Goal: Task Accomplishment & Management: Manage account settings

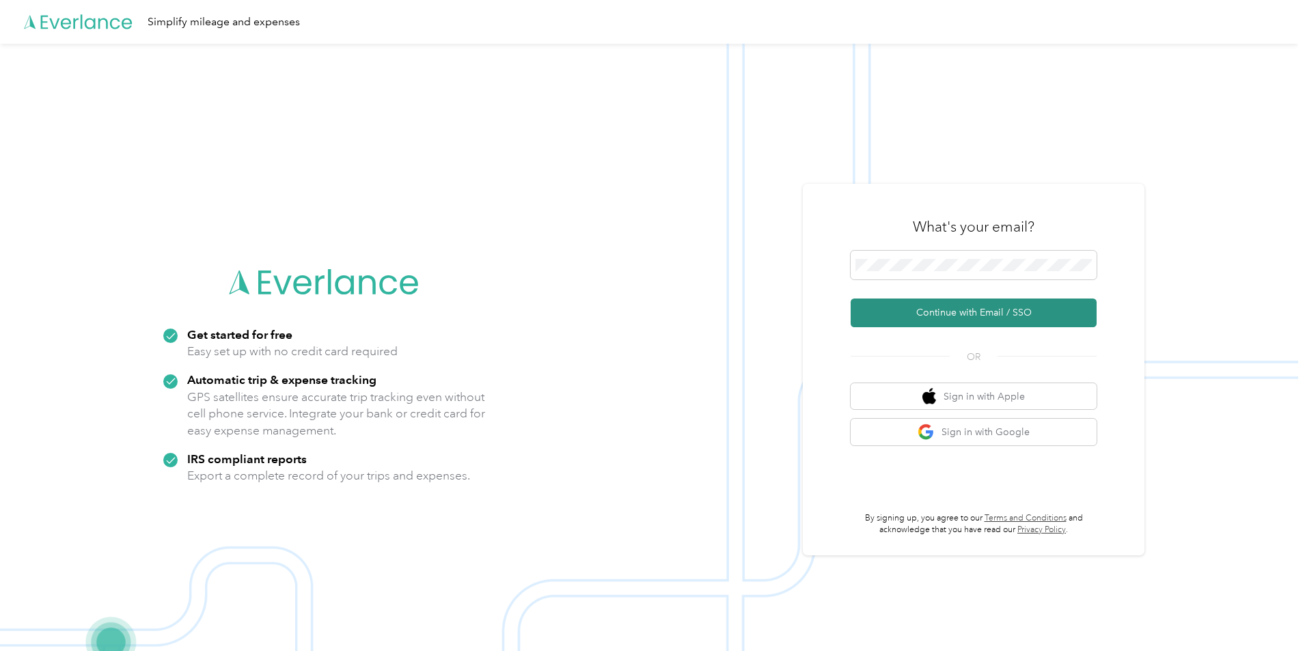
click at [942, 312] on button "Continue with Email / SSO" at bounding box center [974, 313] width 246 height 29
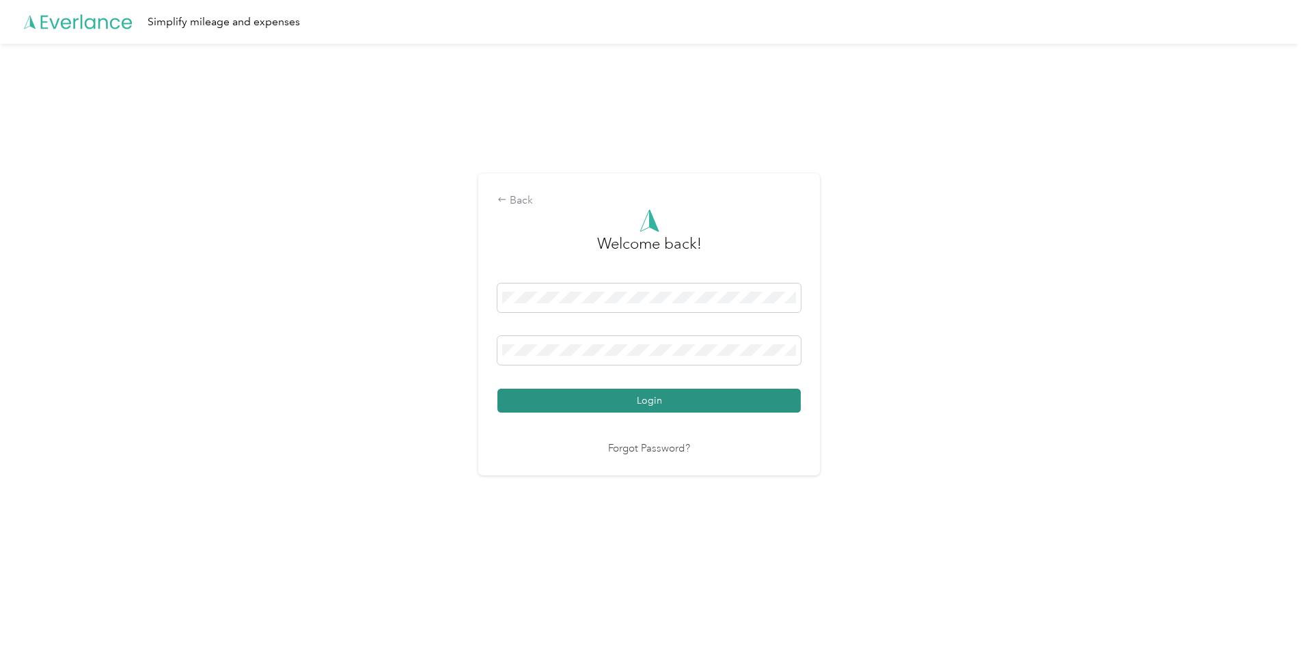
click at [679, 399] on button "Login" at bounding box center [648, 401] width 303 height 24
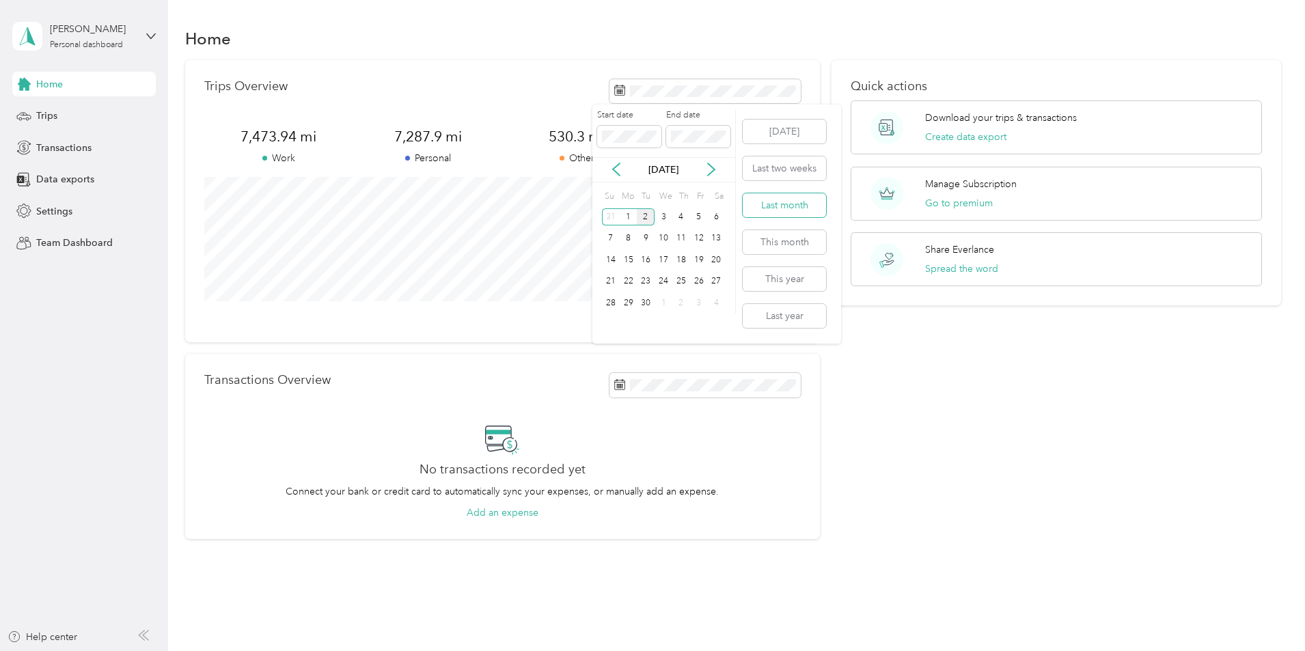
click at [810, 208] on button "Last month" at bounding box center [784, 205] width 83 height 24
click at [601, 135] on span "437.9 mi" at bounding box center [576, 136] width 149 height 19
click at [748, 314] on button "View all trips" at bounding box center [773, 316] width 56 height 14
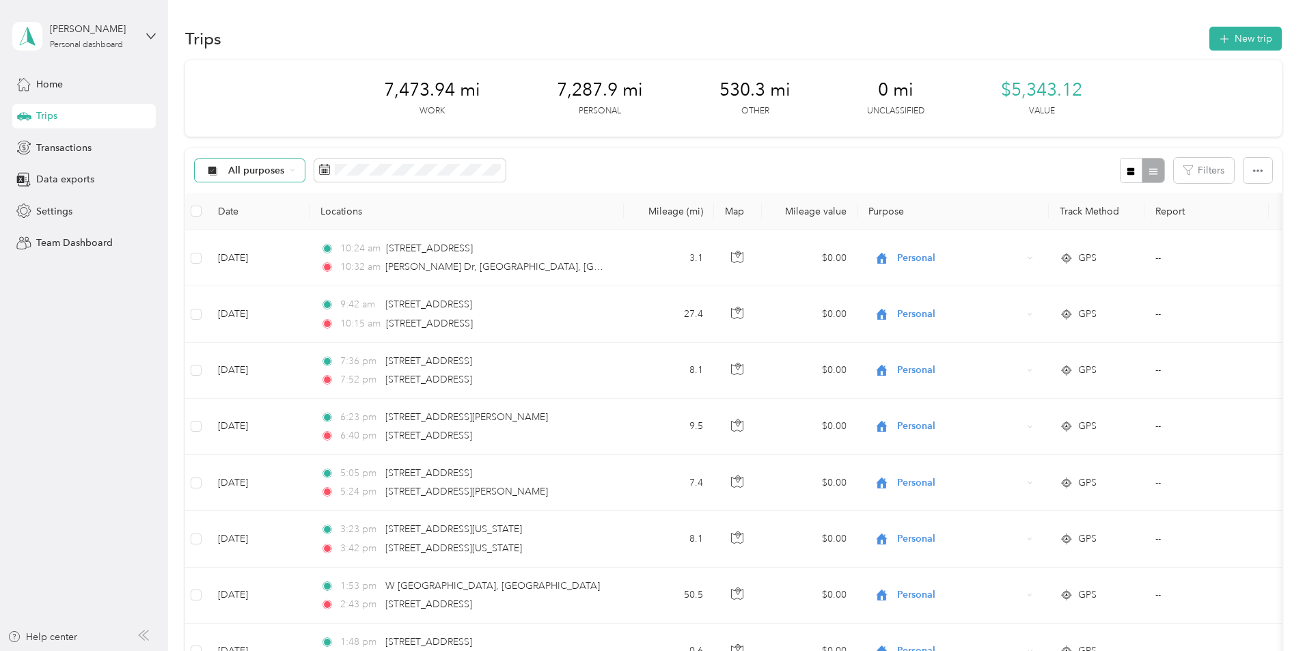
click at [305, 177] on div "All purposes" at bounding box center [250, 170] width 111 height 23
click at [348, 310] on span "Consultant" at bounding box center [353, 314] width 66 height 14
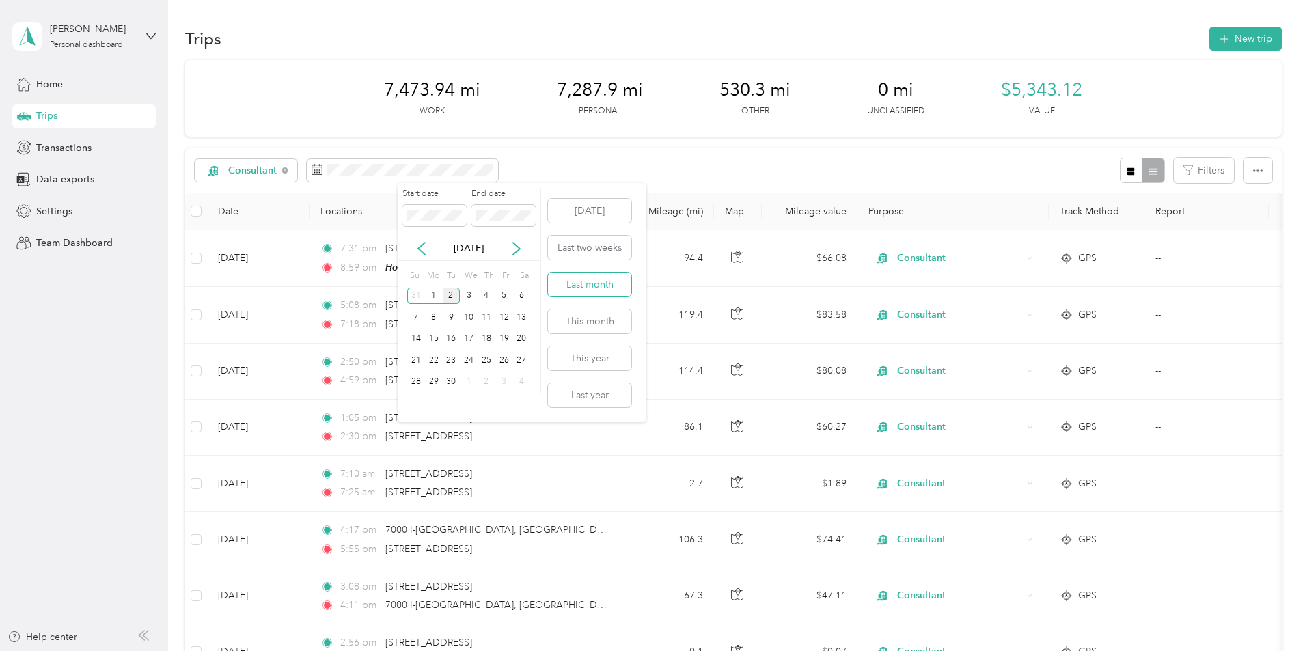
click at [608, 285] on button "Last month" at bounding box center [589, 285] width 83 height 24
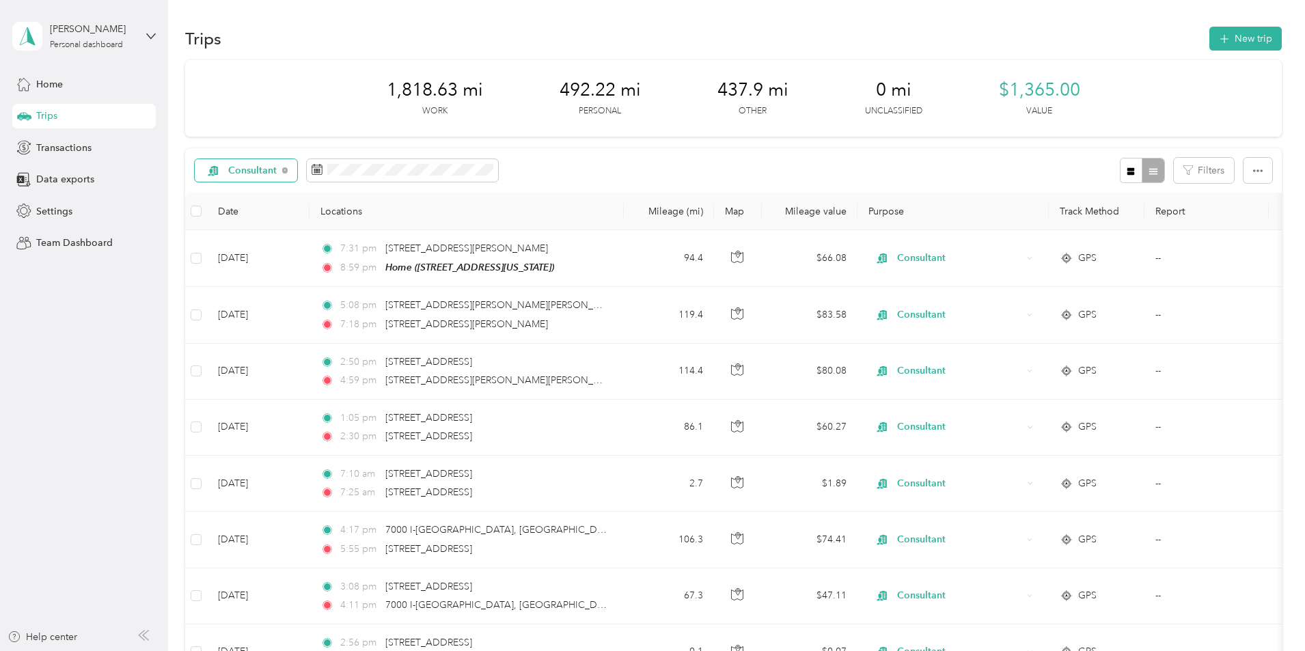
click at [277, 169] on span "Consultant" at bounding box center [252, 171] width 49 height 10
click at [354, 286] on span "Lyft" at bounding box center [353, 291] width 66 height 14
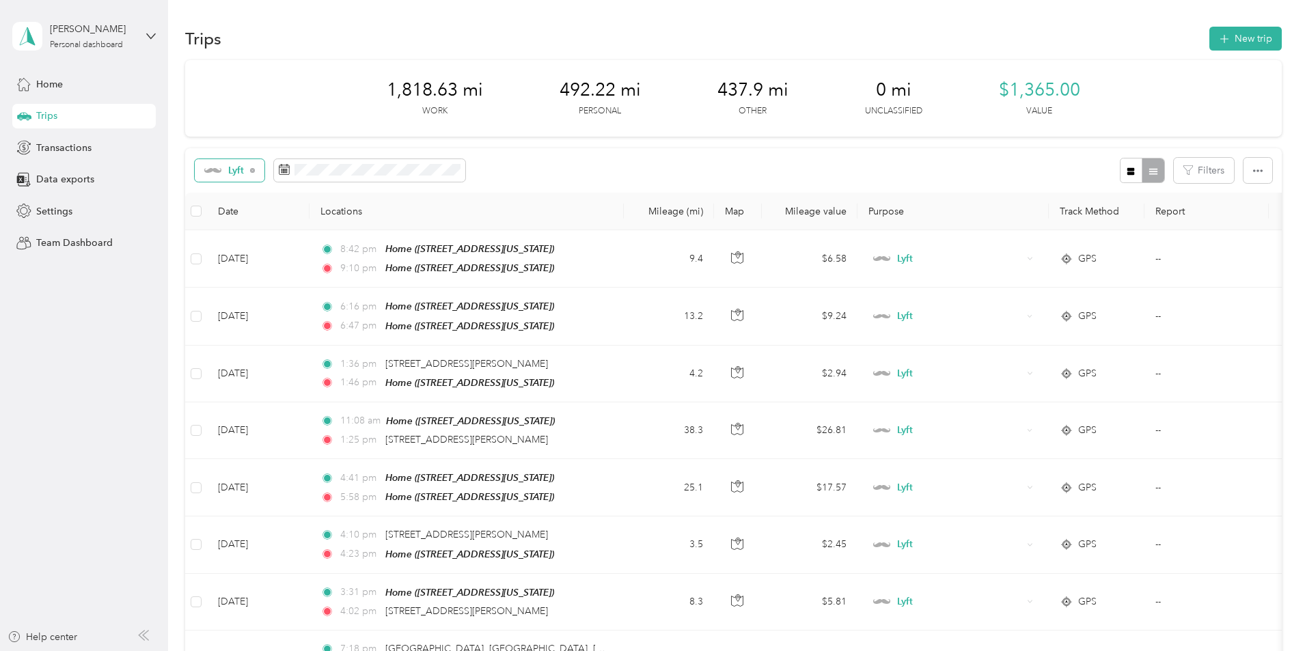
click at [245, 175] on span "Lyft" at bounding box center [224, 171] width 41 height 10
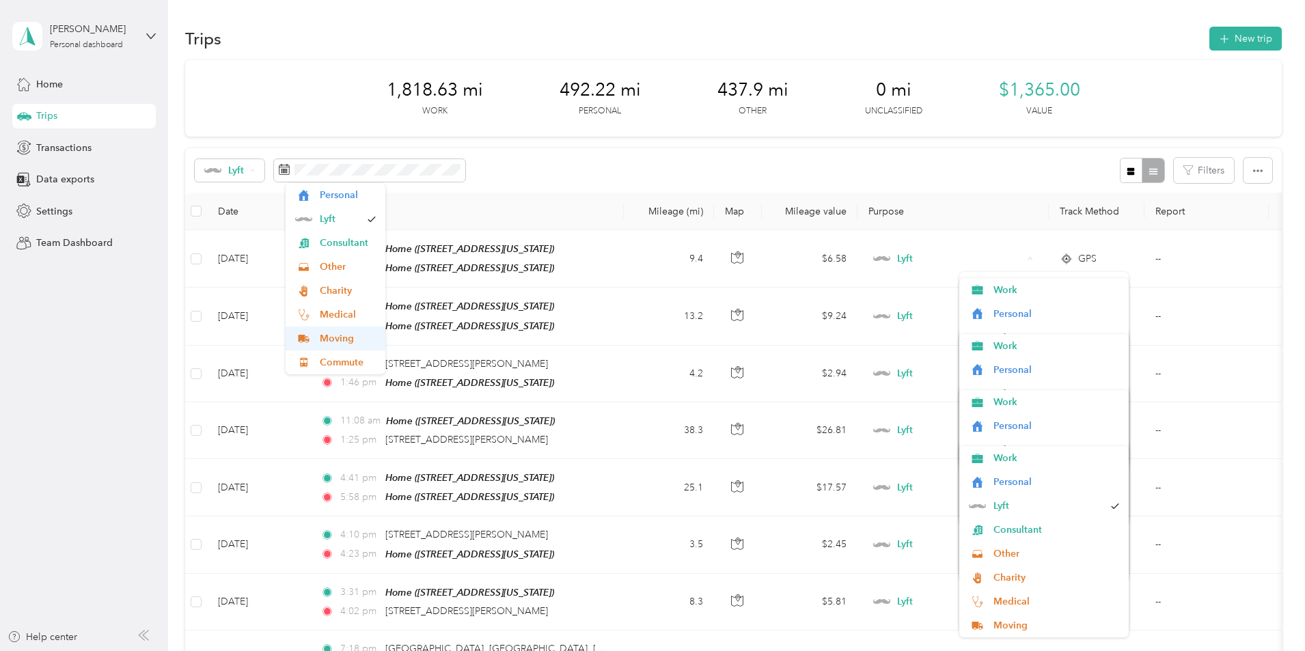
scroll to position [63, 0]
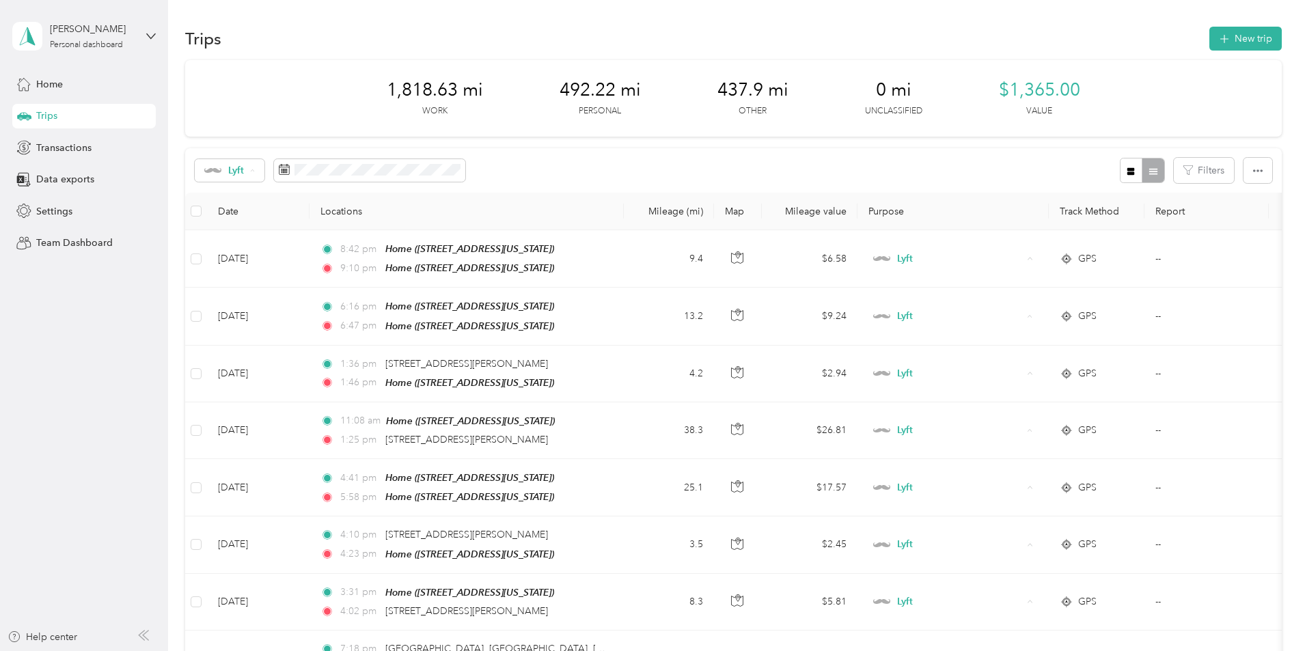
click at [348, 340] on li "Moving" at bounding box center [336, 347] width 100 height 24
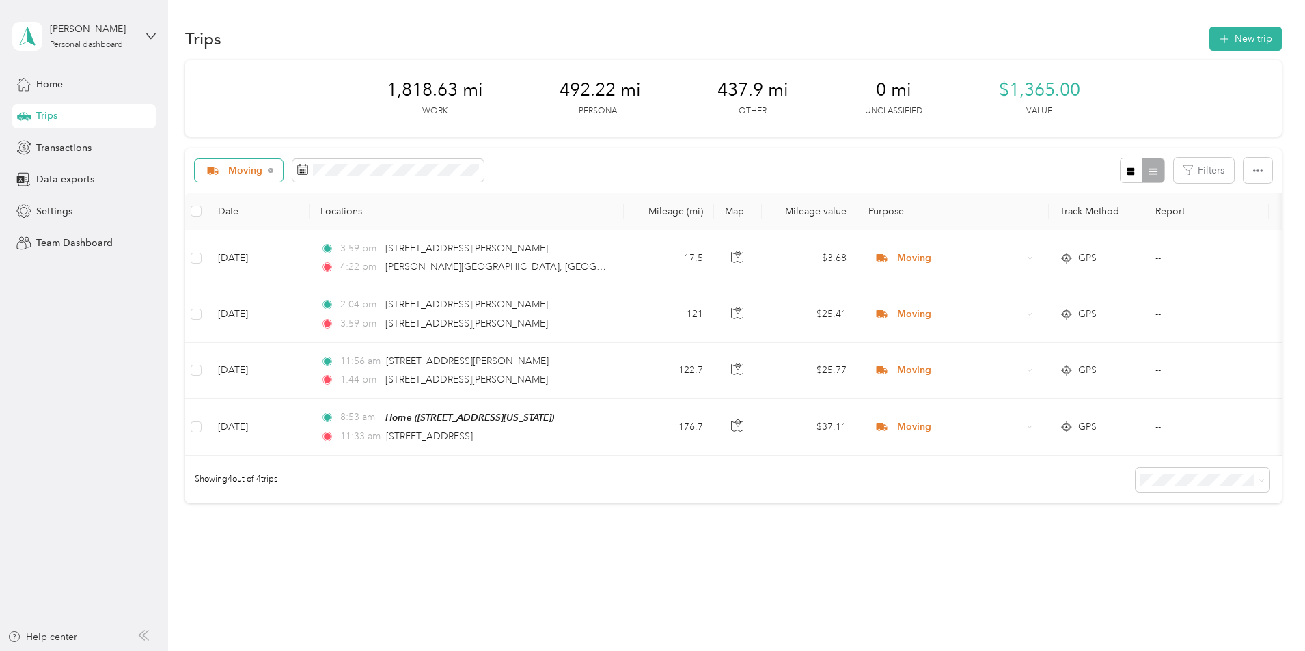
click at [263, 167] on span "Moving" at bounding box center [245, 171] width 35 height 10
click at [338, 244] on span "Work" at bounding box center [348, 243] width 56 height 14
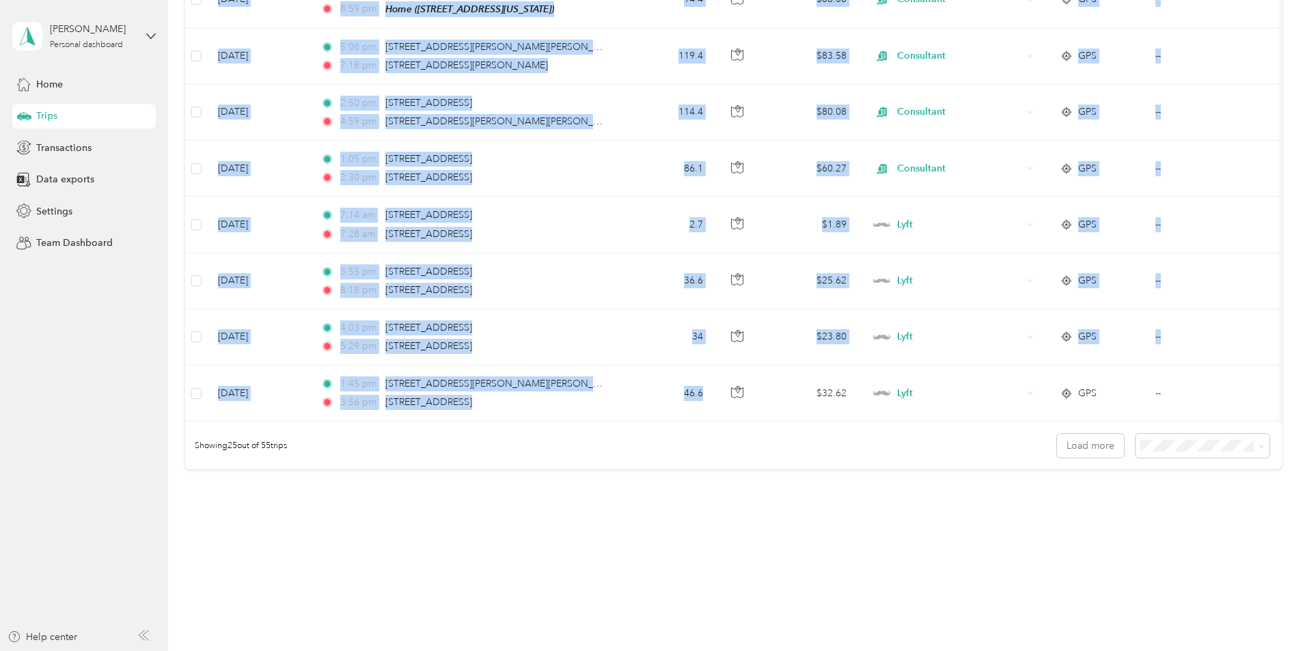
drag, startPoint x: 788, startPoint y: 404, endPoint x: 530, endPoint y: 402, distance: 257.6
click at [530, 402] on tr "[DATE] 1:45 pm [STREET_ADDRESS][PERSON_NAME][PERSON_NAME] 3:56 pm [STREET_ADDRE…" at bounding box center [751, 394] width 1132 height 56
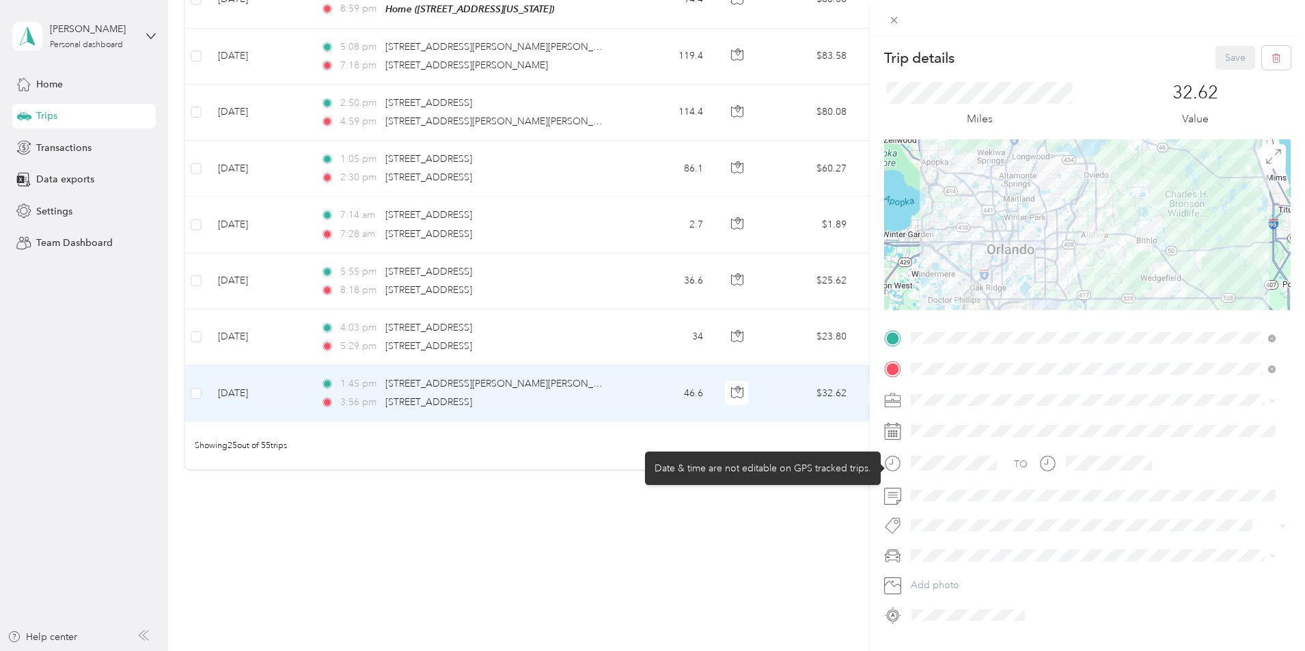
click at [812, 475] on div "Date & time are not editable on GPS tracked trips." at bounding box center [763, 468] width 236 height 33
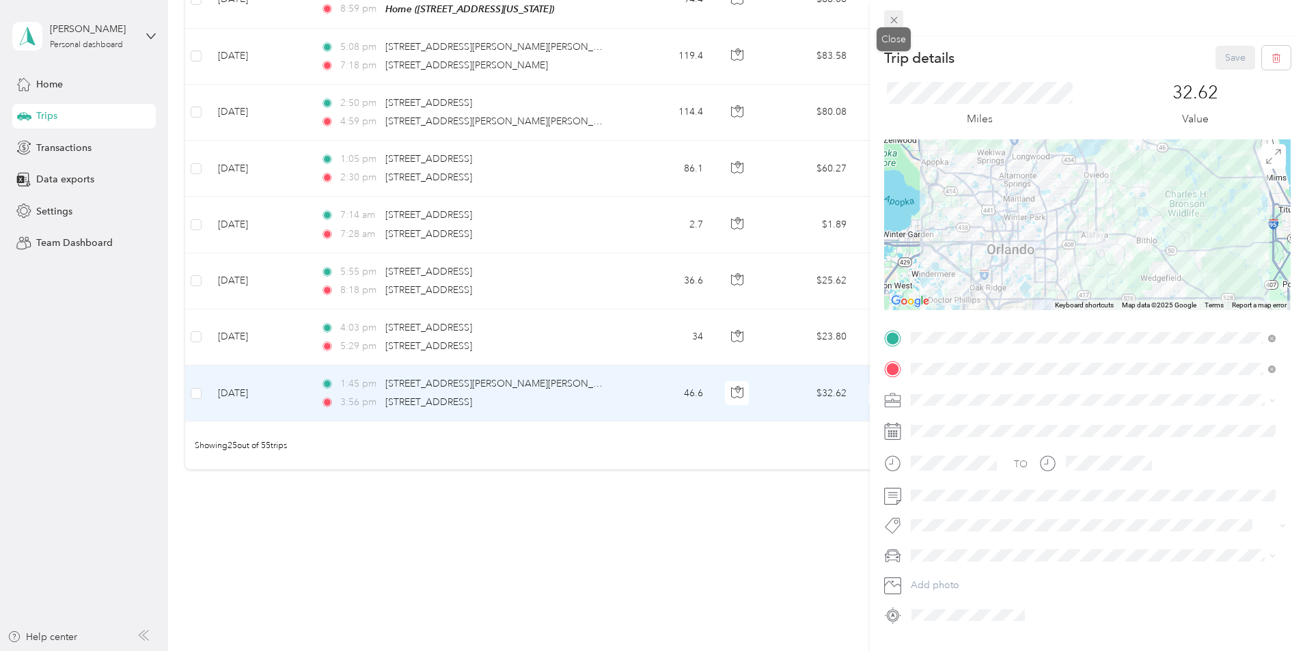
click at [898, 16] on icon at bounding box center [894, 20] width 12 height 12
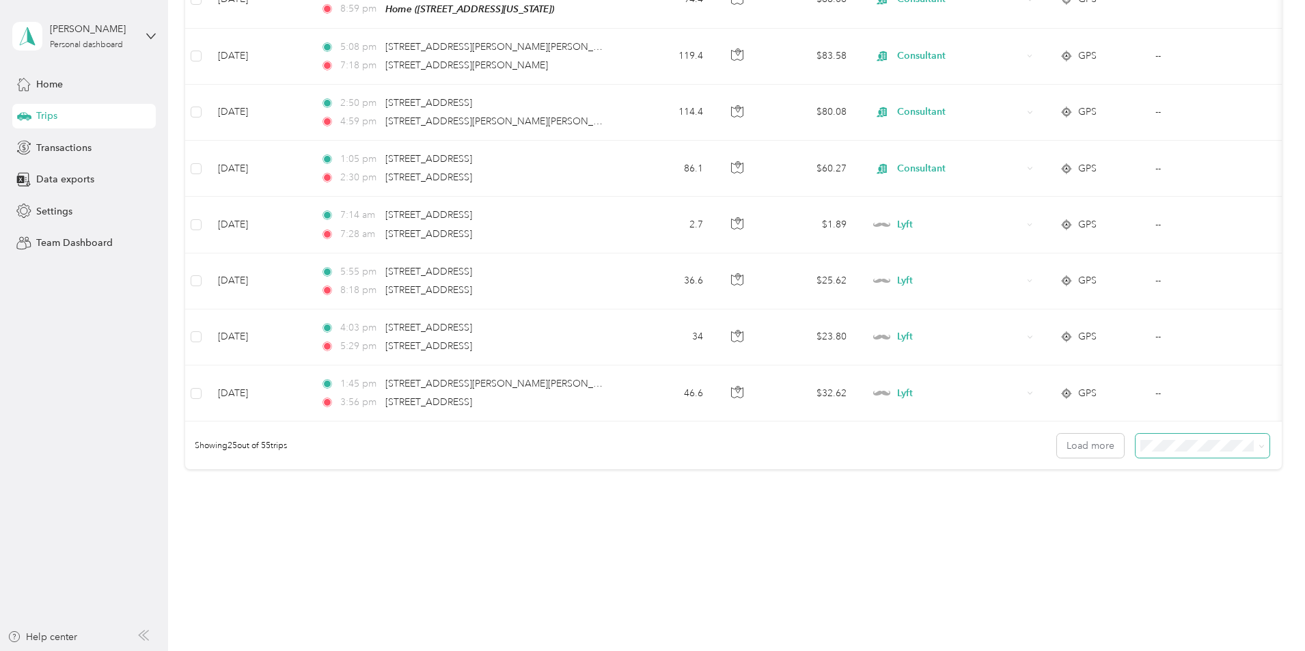
click at [1136, 434] on span at bounding box center [1203, 446] width 134 height 24
click at [1117, 509] on div "100 per load" at bounding box center [1108, 511] width 115 height 14
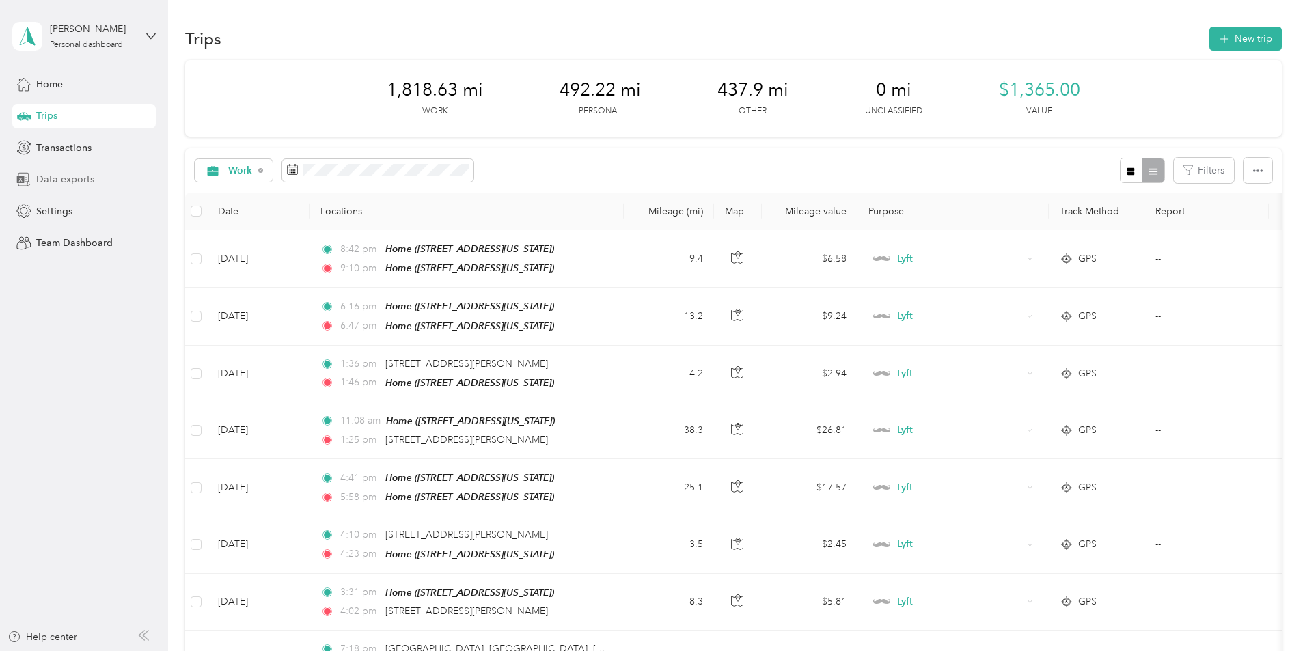
click at [93, 189] on div "Data exports" at bounding box center [83, 179] width 143 height 25
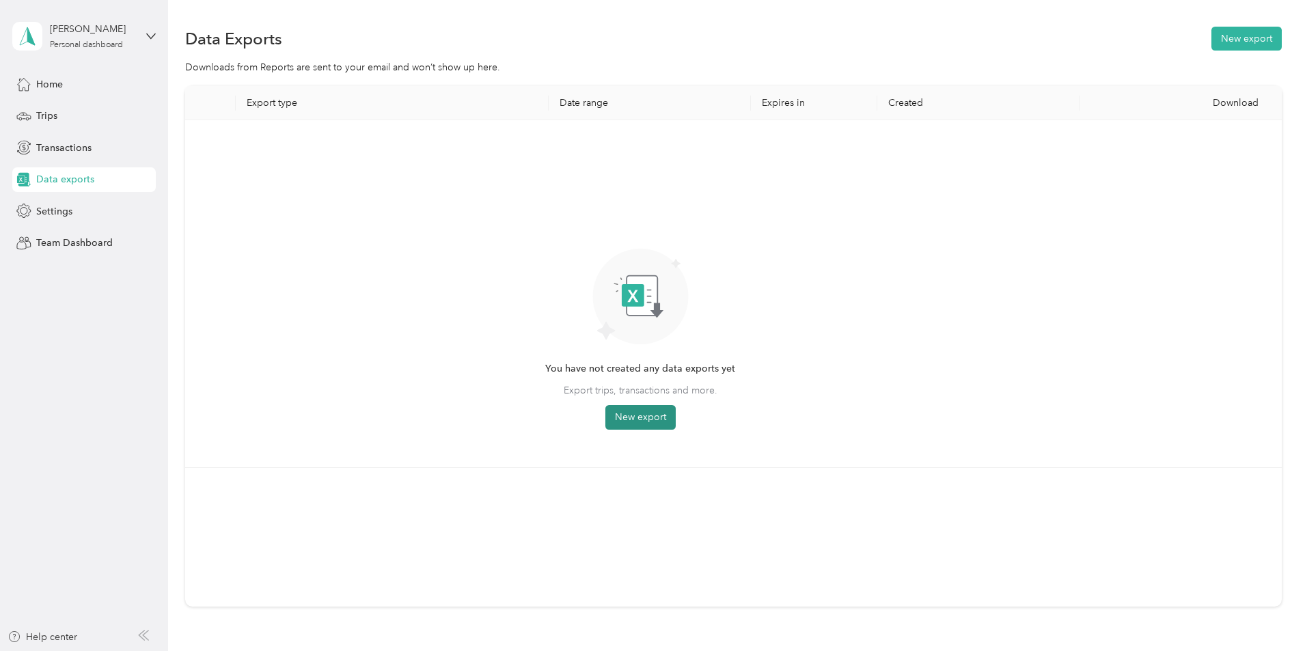
click at [676, 419] on button "New export" at bounding box center [640, 417] width 70 height 25
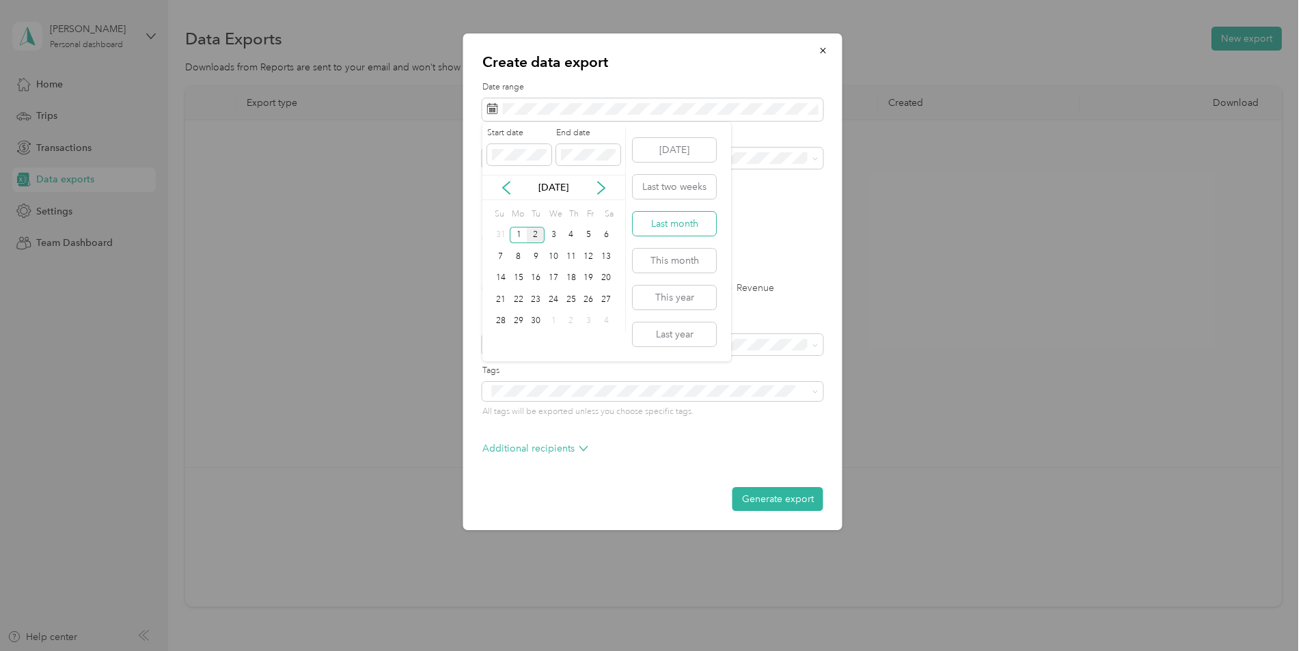
click at [683, 221] on button "Last month" at bounding box center [674, 224] width 83 height 24
click at [517, 249] on div "Lyft" at bounding box center [653, 254] width 322 height 14
click at [584, 234] on label "PDF" at bounding box center [597, 239] width 33 height 10
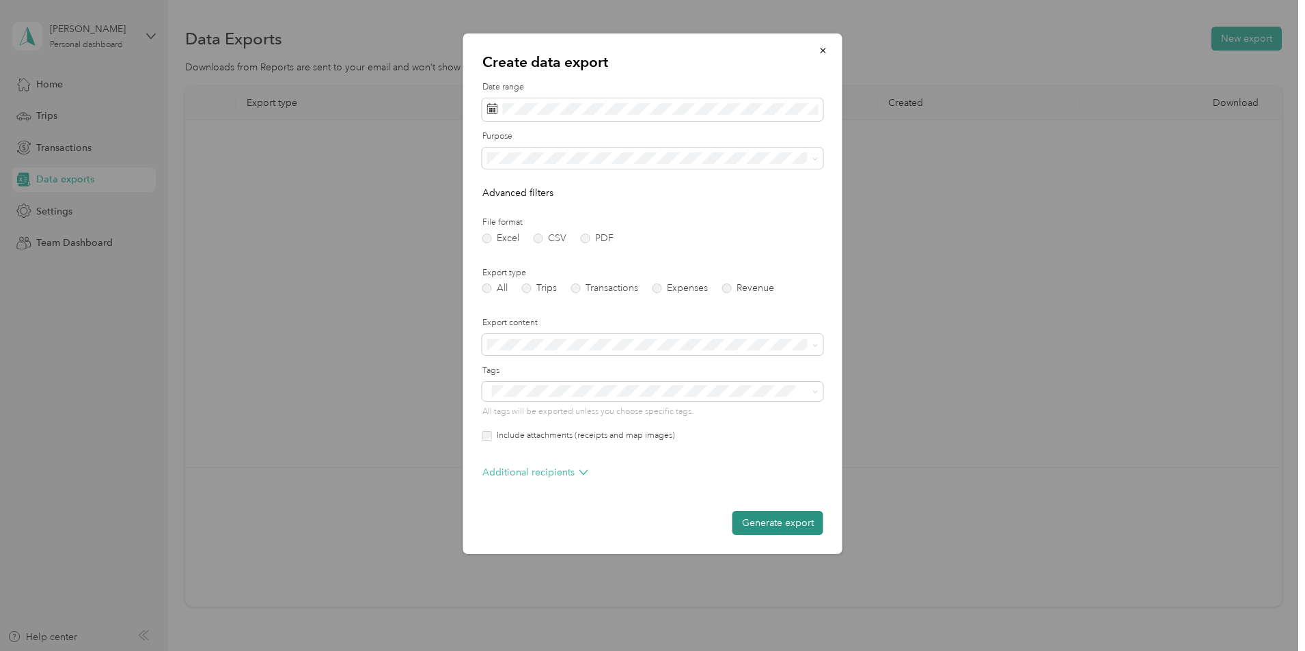
click at [766, 523] on button "Generate export" at bounding box center [777, 523] width 91 height 24
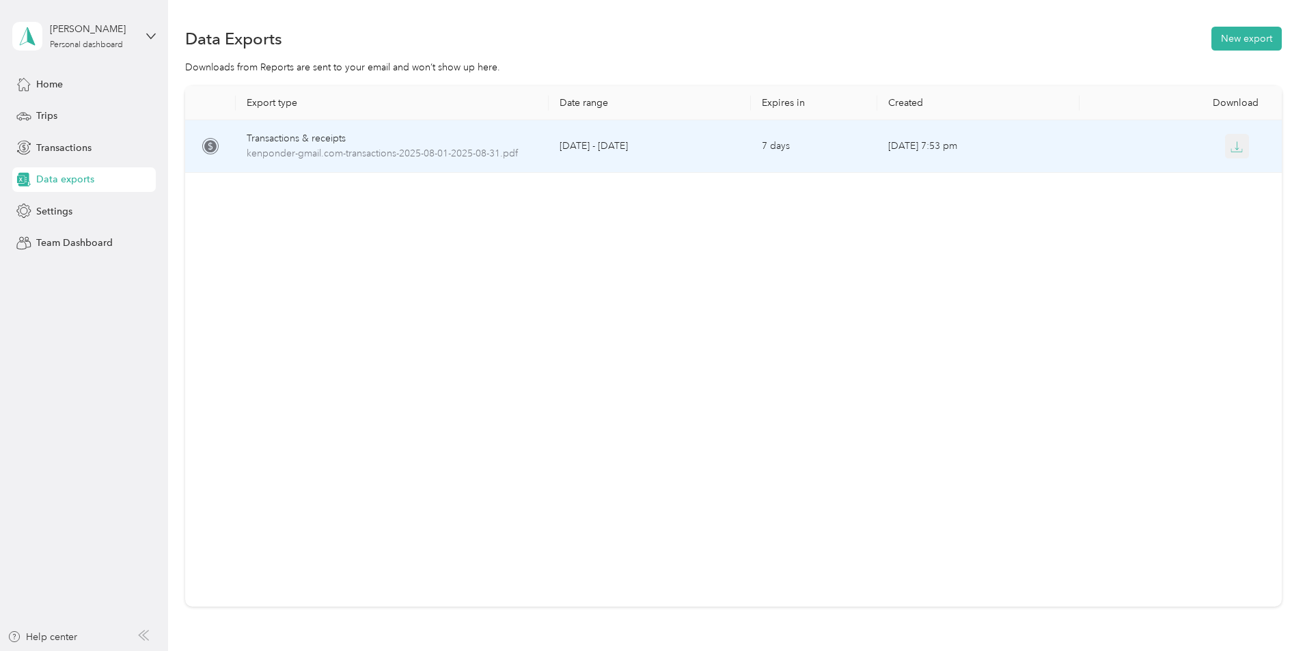
click at [1231, 149] on icon "button" at bounding box center [1237, 147] width 12 height 12
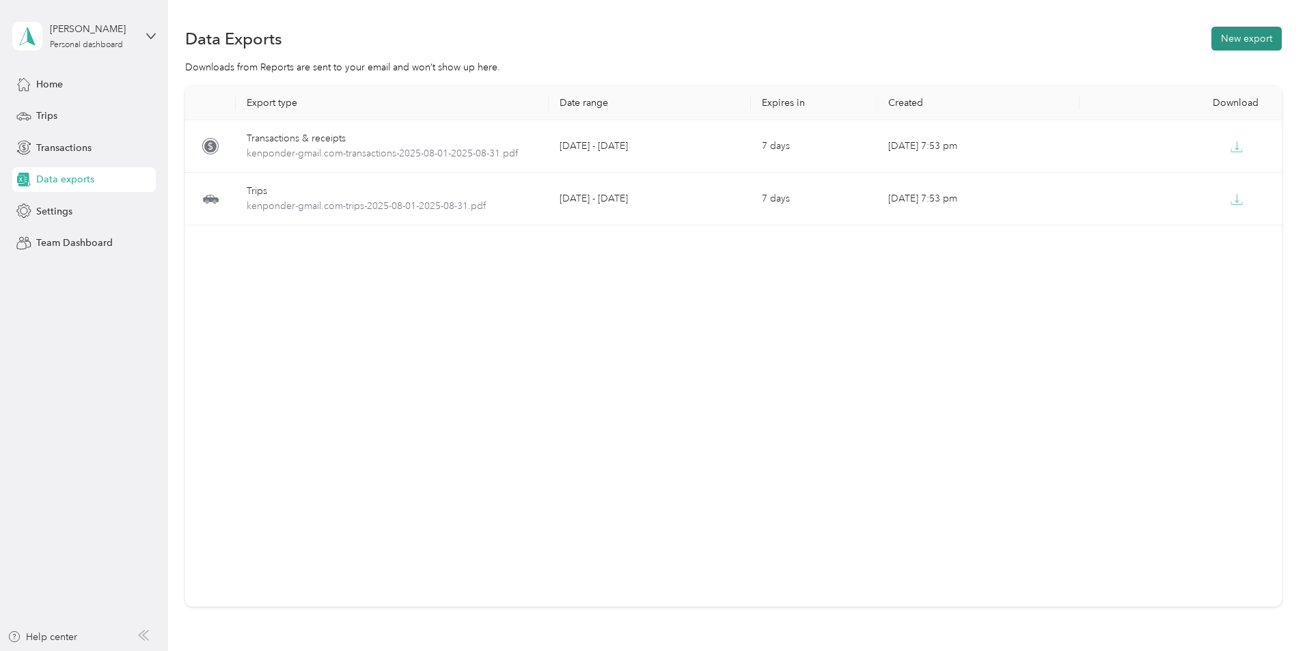
click at [1211, 42] on button "New export" at bounding box center [1246, 39] width 70 height 24
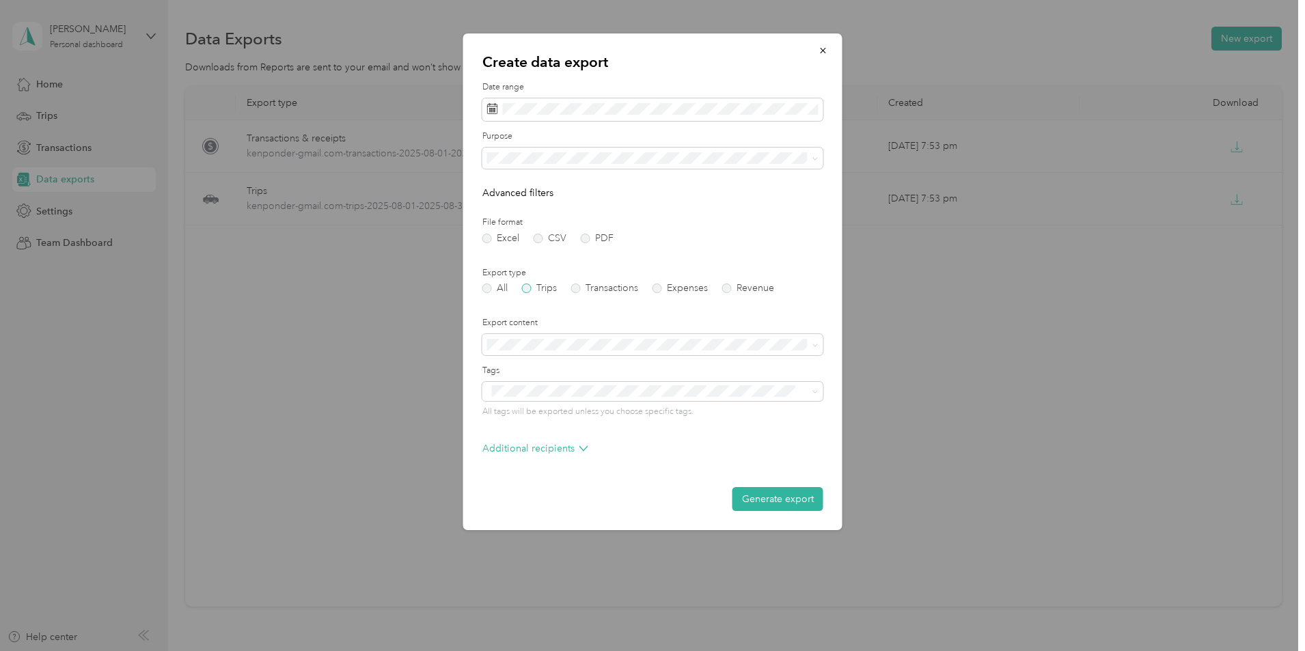
click at [526, 286] on label "Trips" at bounding box center [539, 289] width 35 height 10
click at [489, 286] on label "All" at bounding box center [494, 289] width 25 height 10
click at [698, 225] on button "Last month" at bounding box center [674, 224] width 83 height 24
click at [511, 252] on div "Lyft" at bounding box center [653, 254] width 322 height 14
click at [584, 234] on label "PDF" at bounding box center [597, 239] width 33 height 10
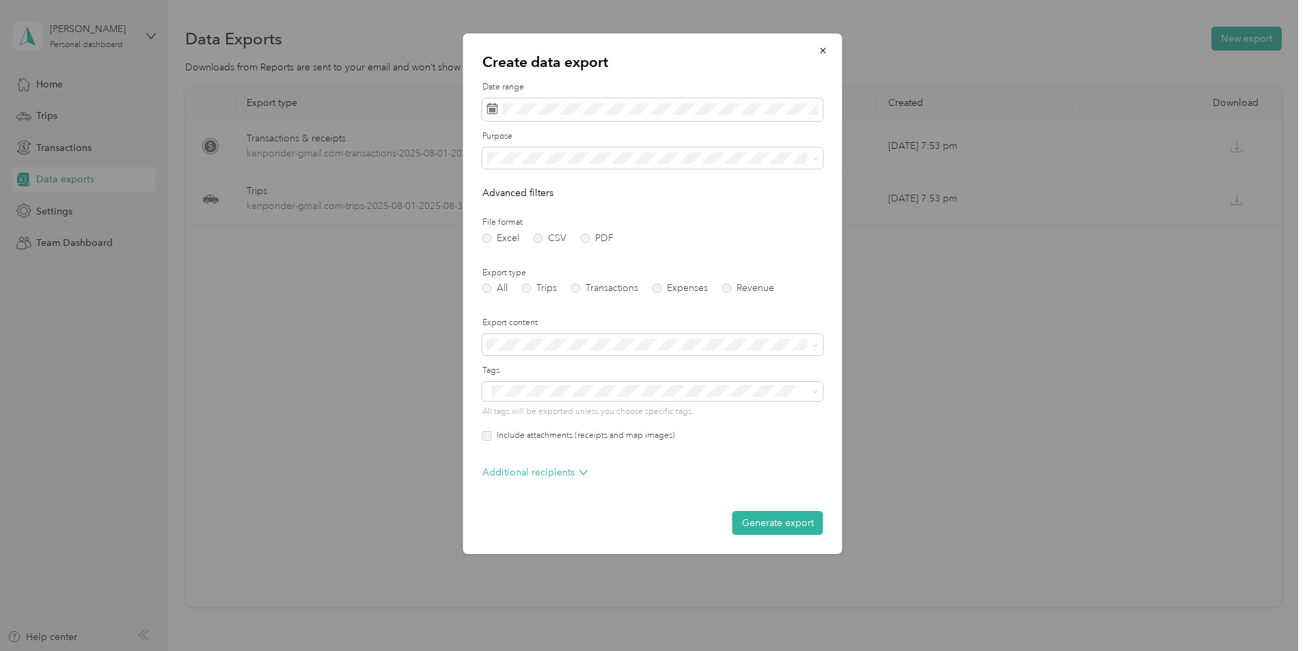
click at [546, 366] on span "Summary only" at bounding box center [522, 368] width 61 height 12
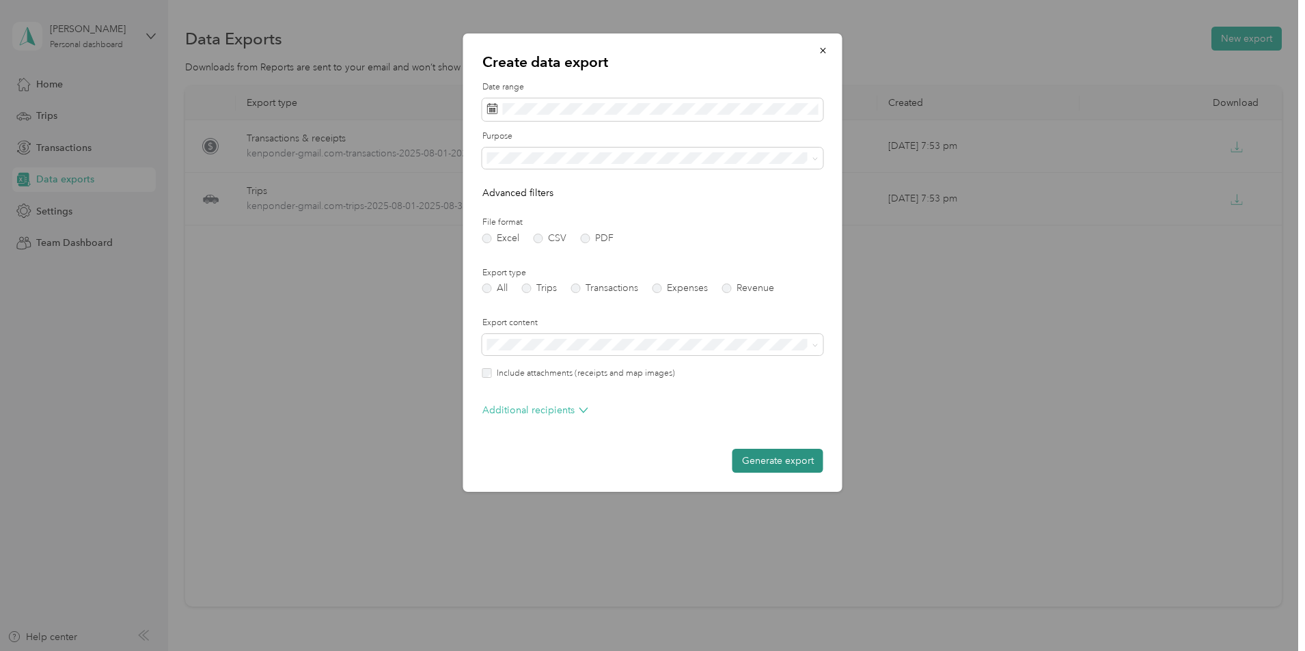
click at [788, 458] on button "Generate export" at bounding box center [777, 461] width 91 height 24
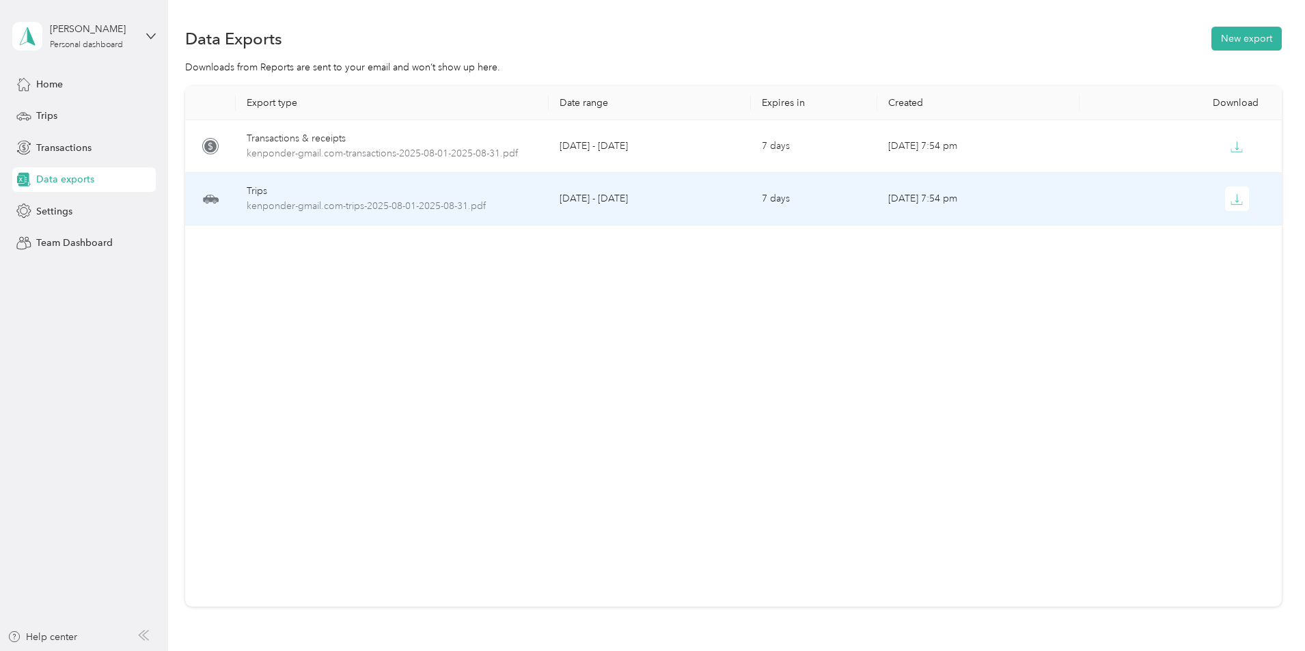
click at [888, 205] on td "[DATE] 7:54 pm" at bounding box center [978, 199] width 202 height 53
click at [1231, 201] on icon "button" at bounding box center [1237, 199] width 12 height 12
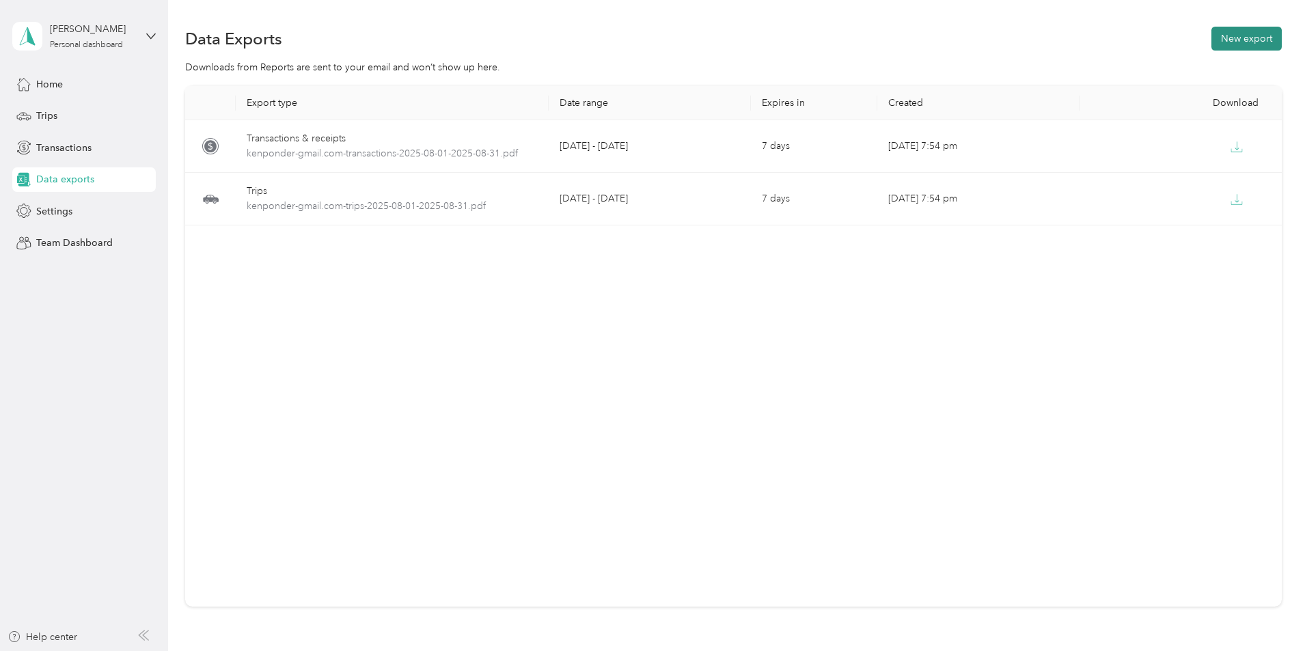
click at [1211, 40] on button "New export" at bounding box center [1246, 39] width 70 height 24
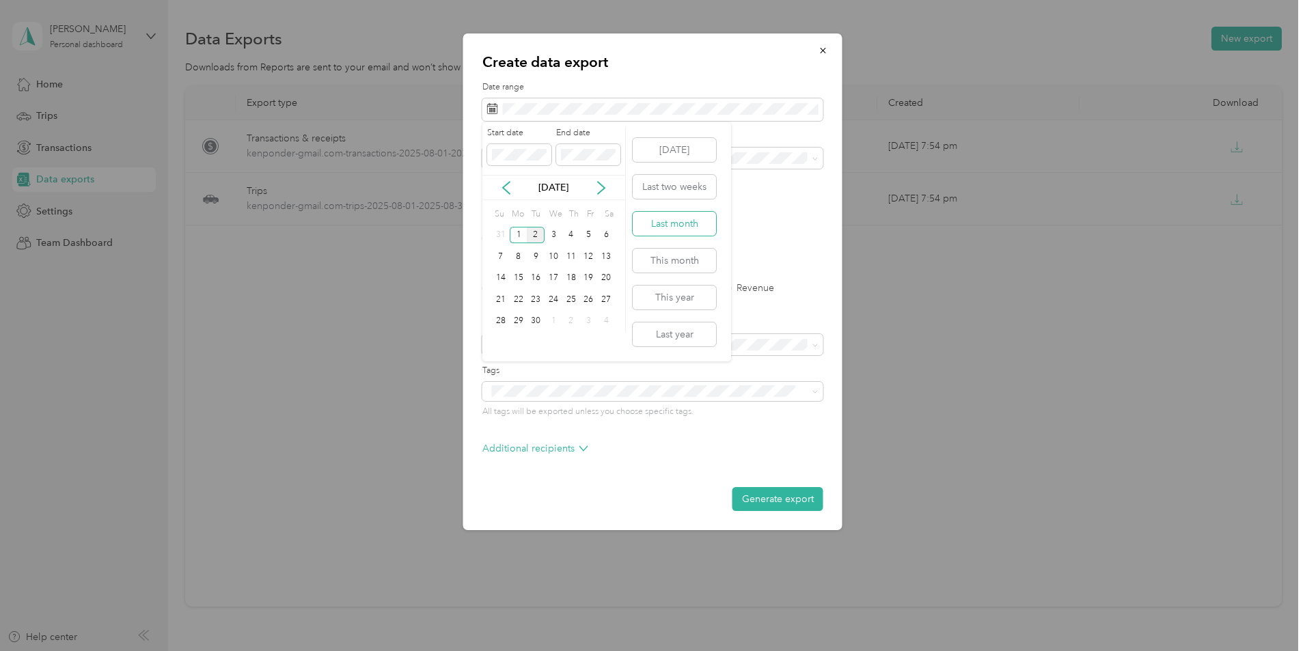
click at [692, 225] on button "Last month" at bounding box center [674, 224] width 83 height 24
click at [528, 279] on span "Consultant" at bounding box center [515, 274] width 46 height 12
click at [586, 238] on label "PDF" at bounding box center [597, 239] width 33 height 10
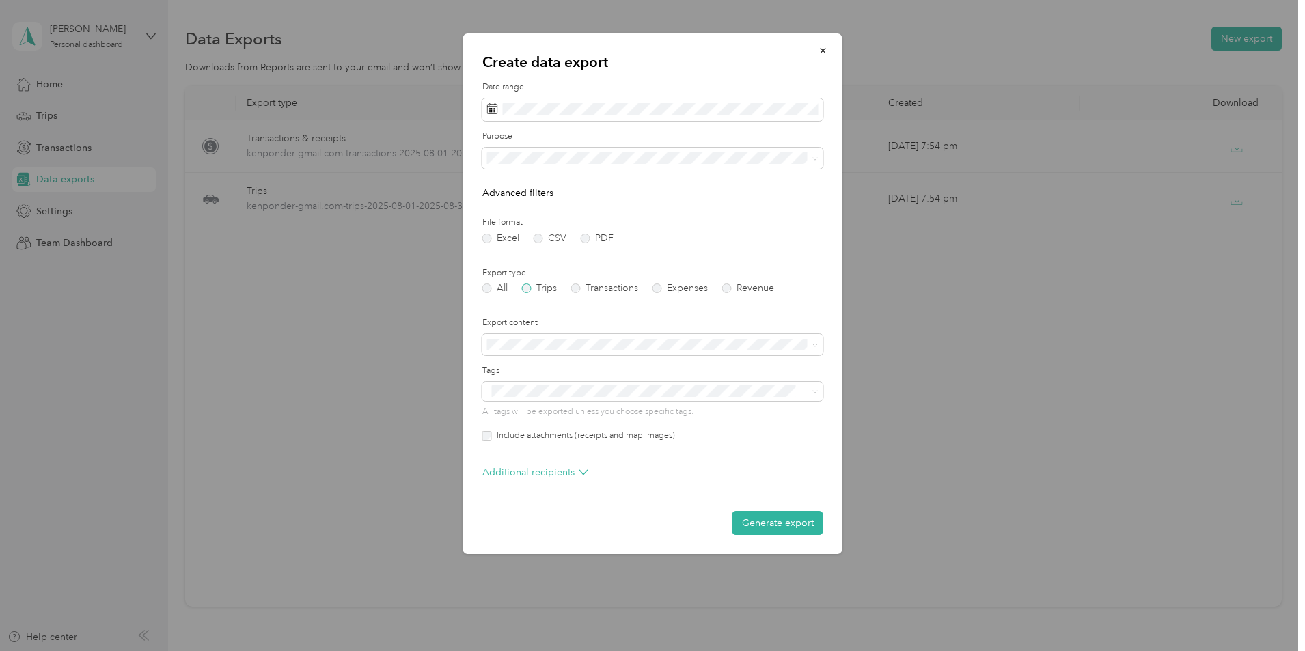
click at [530, 288] on label "Trips" at bounding box center [539, 289] width 35 height 10
click at [514, 367] on span "Summary only" at bounding box center [522, 369] width 61 height 12
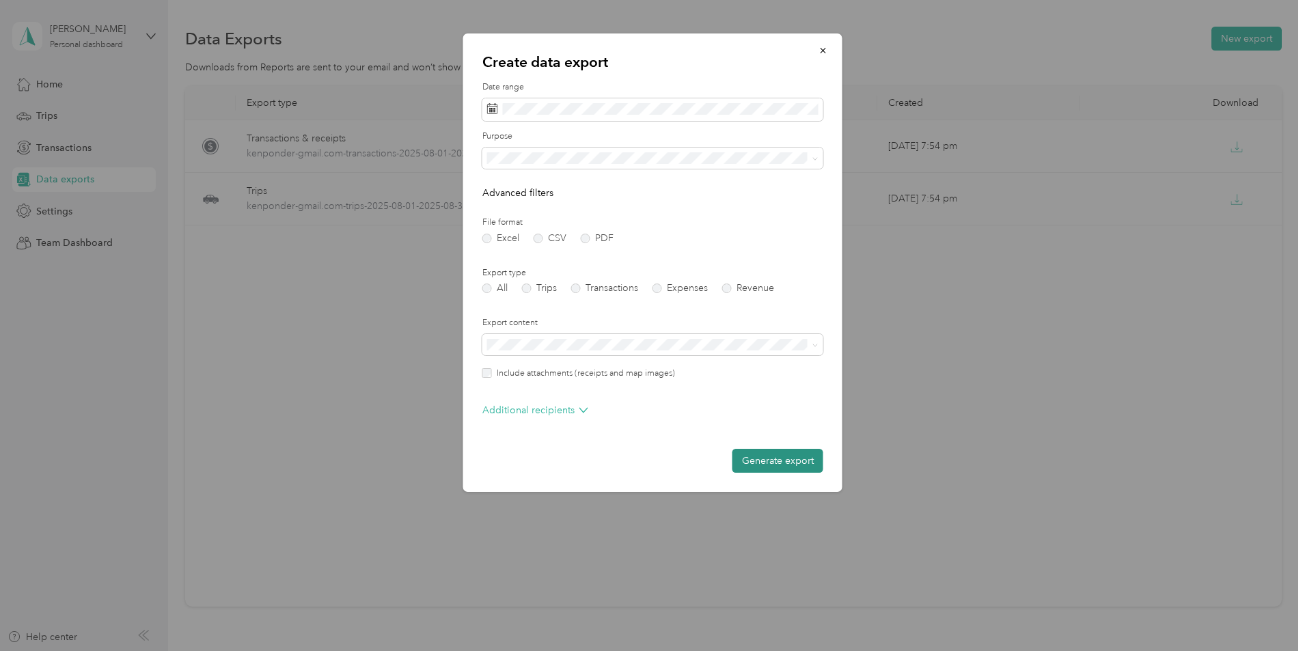
click at [794, 460] on button "Generate export" at bounding box center [777, 461] width 91 height 24
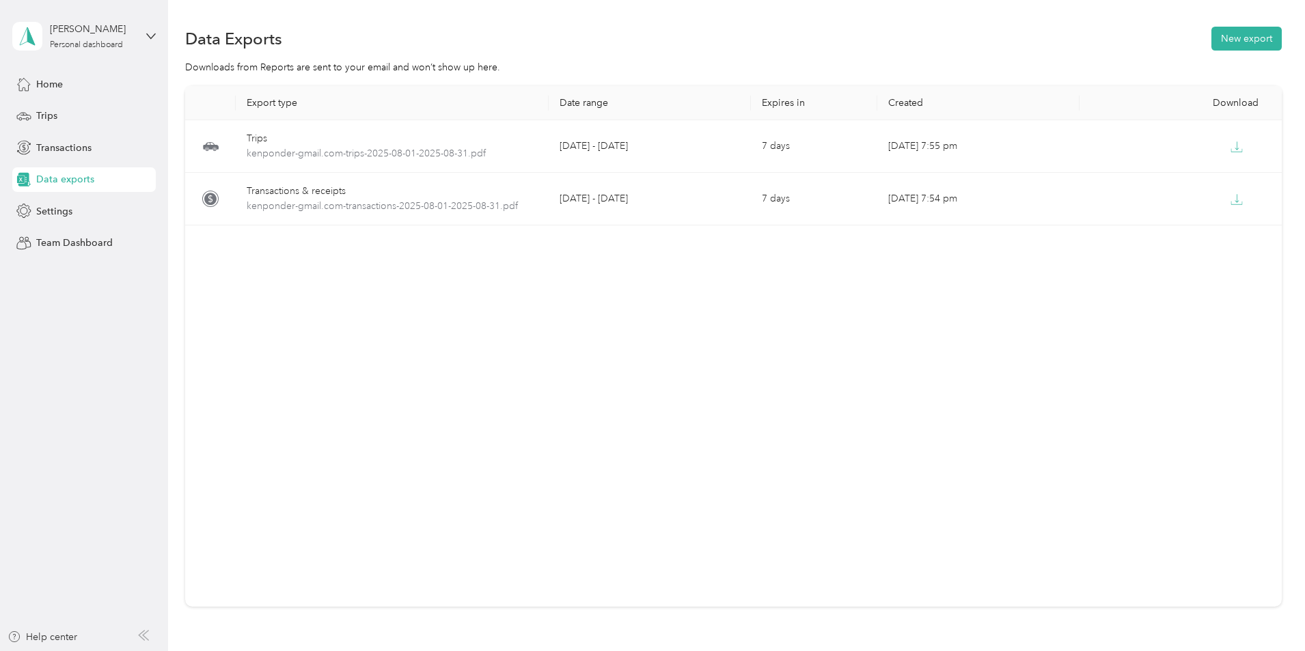
click at [97, 183] on div "Data exports" at bounding box center [83, 179] width 143 height 25
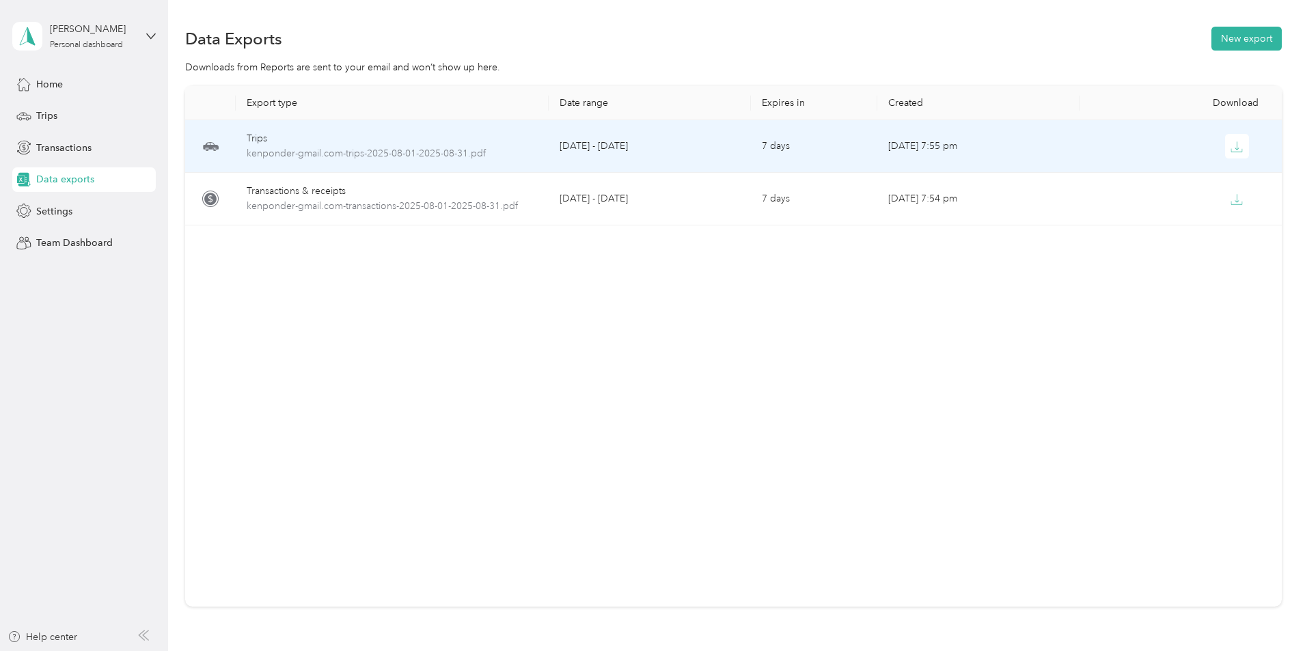
click at [948, 143] on td "[DATE] 7:55 pm" at bounding box center [978, 146] width 202 height 53
click at [1231, 141] on icon "button" at bounding box center [1237, 147] width 12 height 12
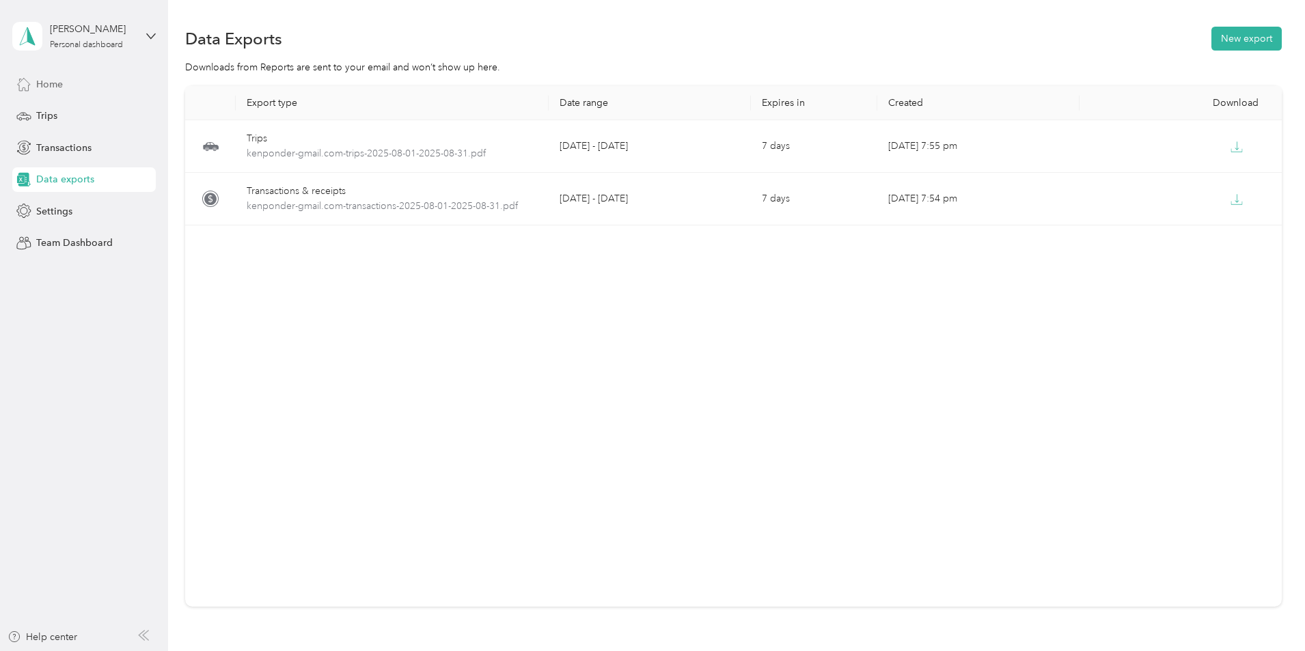
click at [83, 86] on div "Home" at bounding box center [83, 84] width 143 height 25
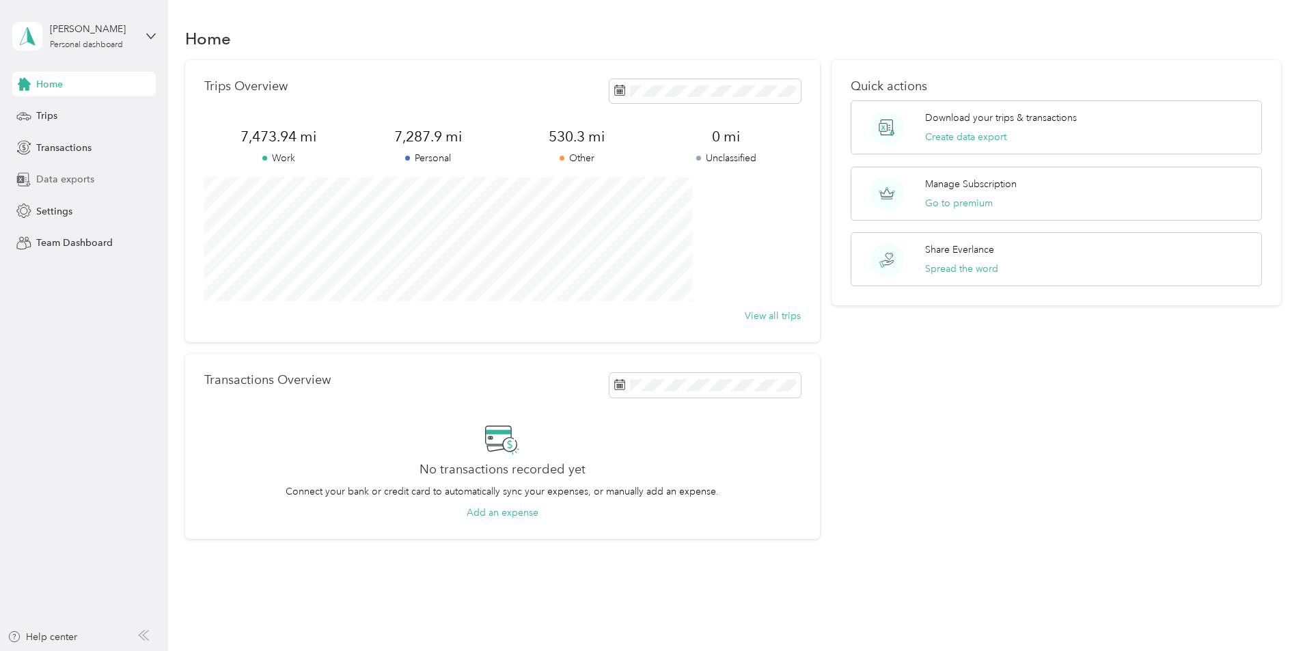
click at [70, 184] on span "Data exports" at bounding box center [65, 179] width 58 height 14
